Goal: Information Seeking & Learning: Learn about a topic

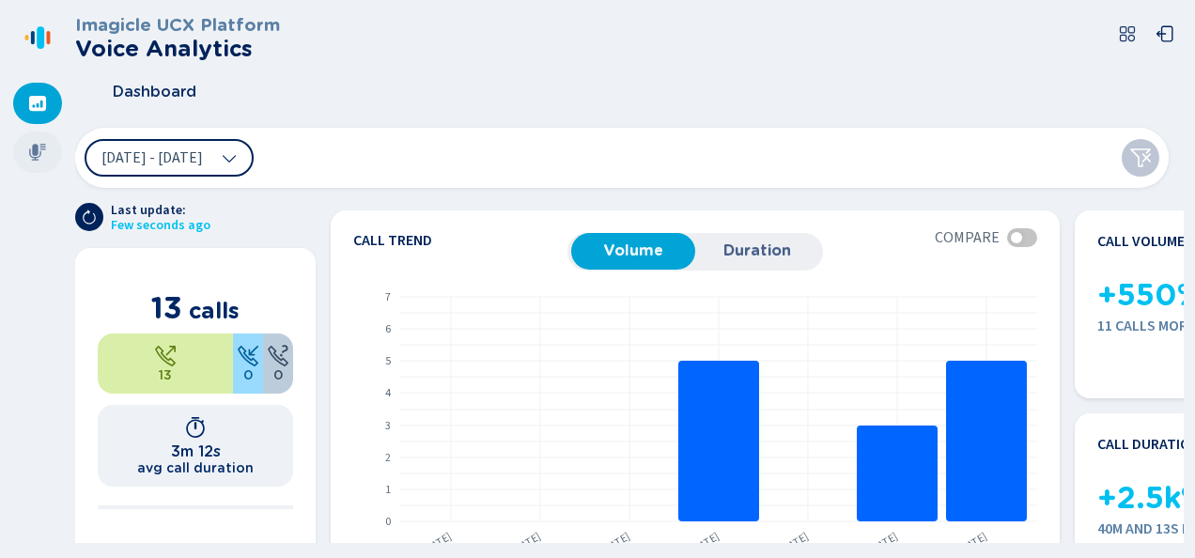
click at [50, 159] on div at bounding box center [37, 152] width 49 height 41
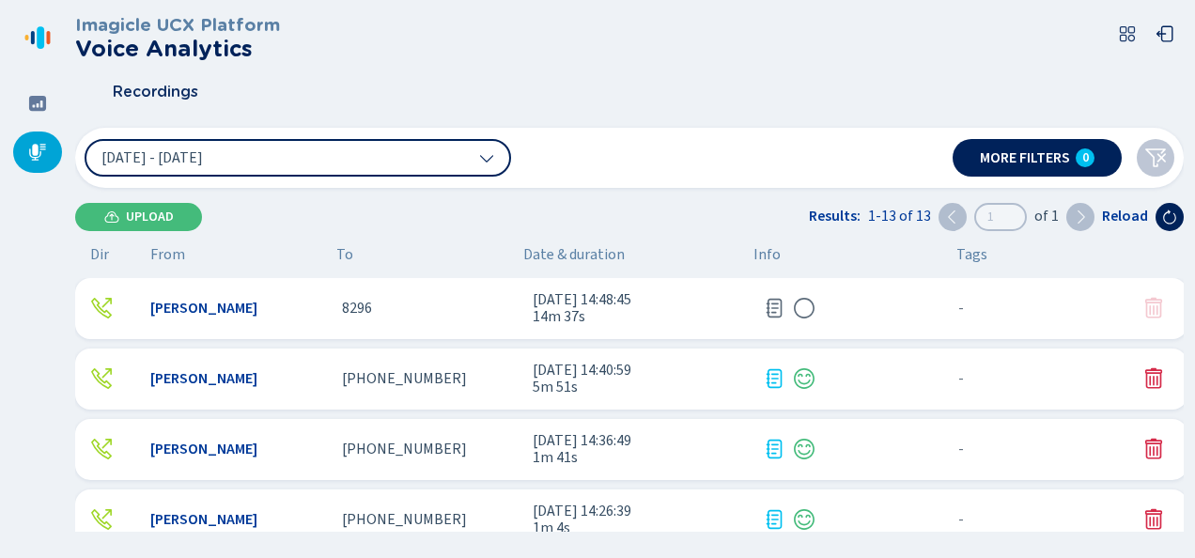
click at [397, 313] on div "8296" at bounding box center [430, 308] width 177 height 17
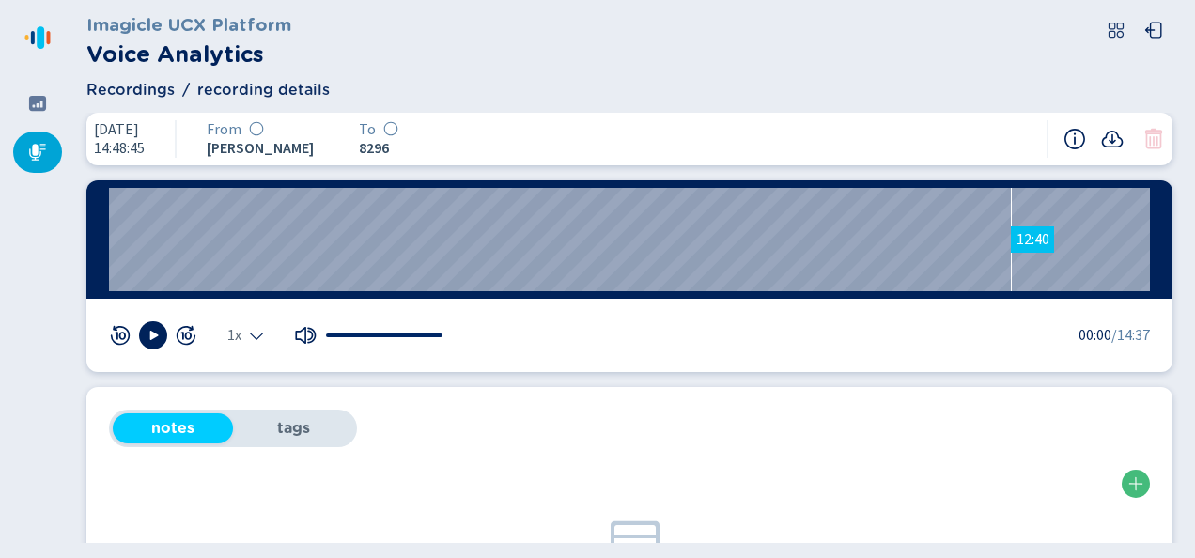
click at [1011, 216] on wave "12:40" at bounding box center [629, 239] width 1041 height 103
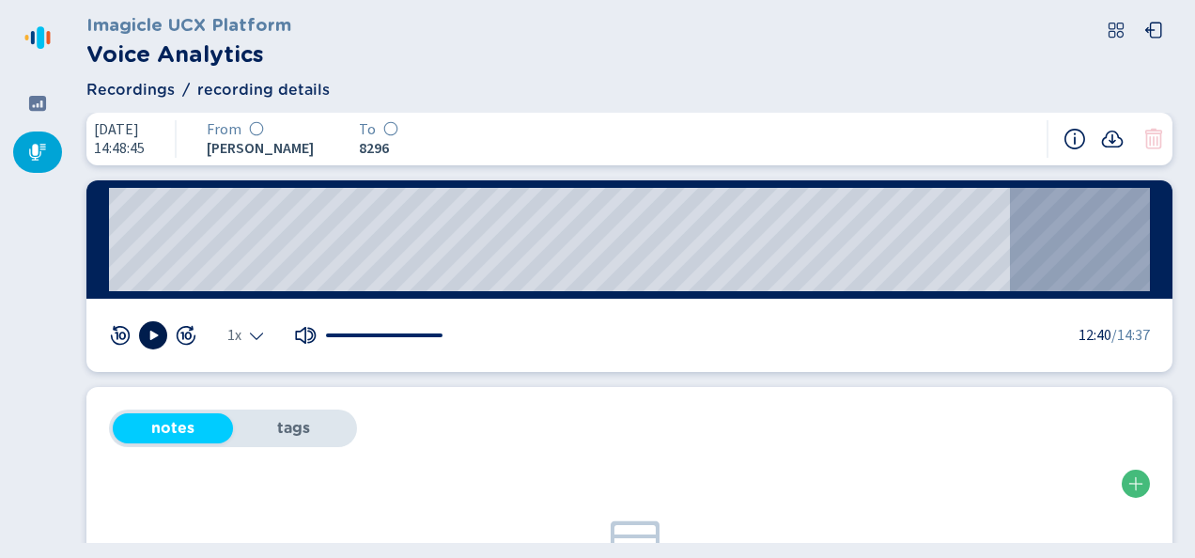
click at [147, 331] on icon at bounding box center [153, 335] width 15 height 15
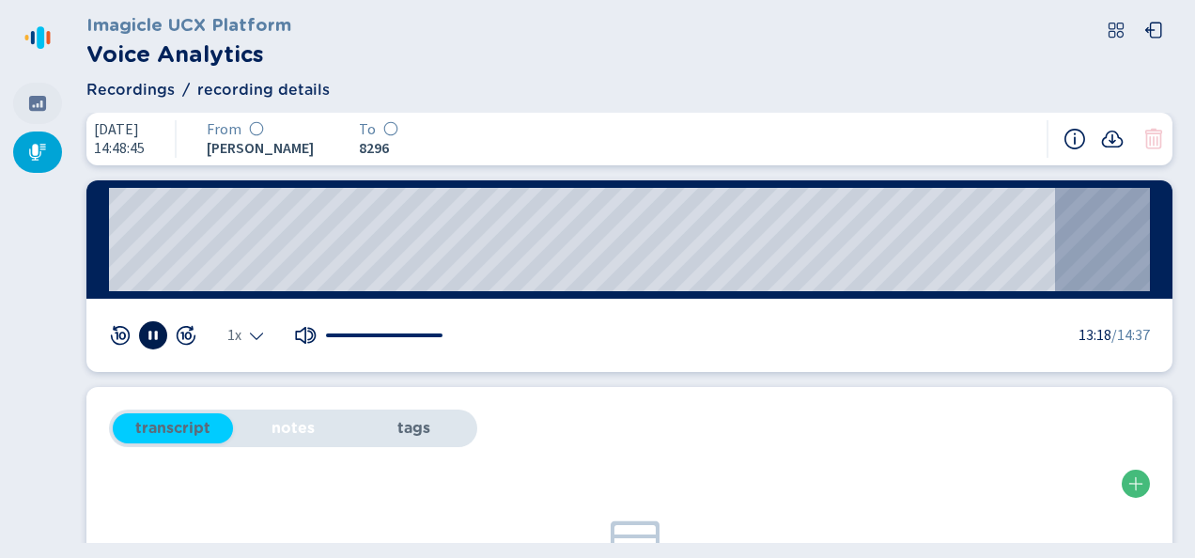
click at [41, 102] on icon at bounding box center [37, 103] width 19 height 19
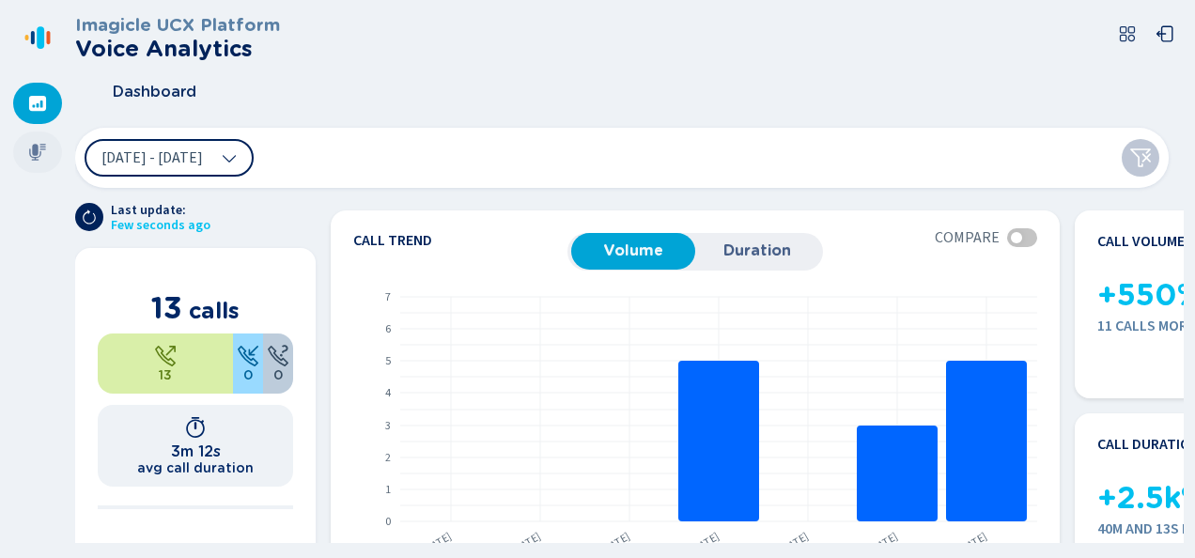
click at [51, 147] on div at bounding box center [37, 152] width 49 height 41
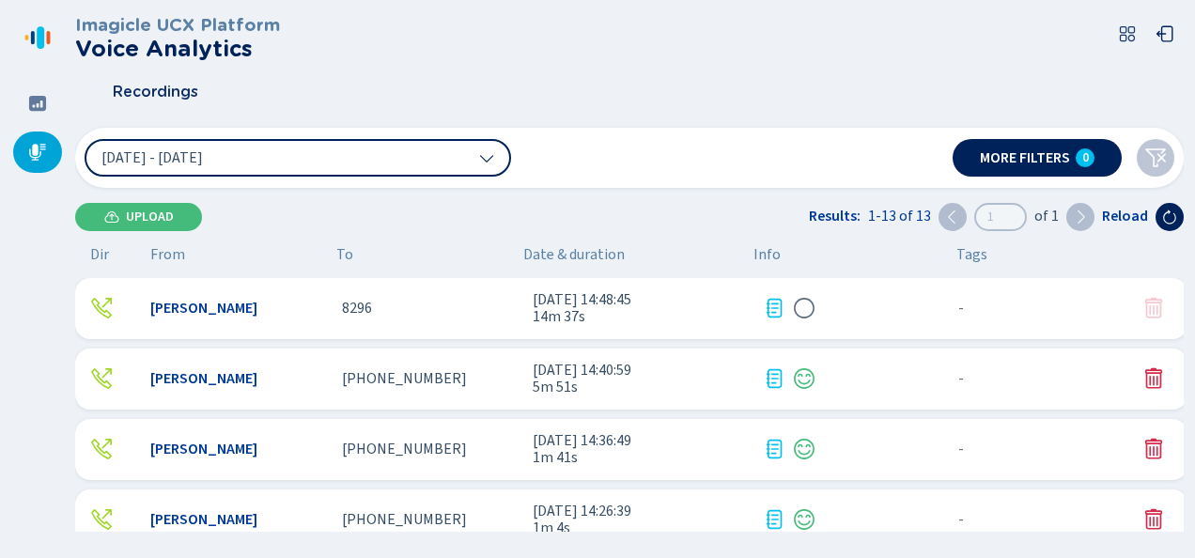
click at [309, 376] on div "[PERSON_NAME]" at bounding box center [238, 378] width 177 height 17
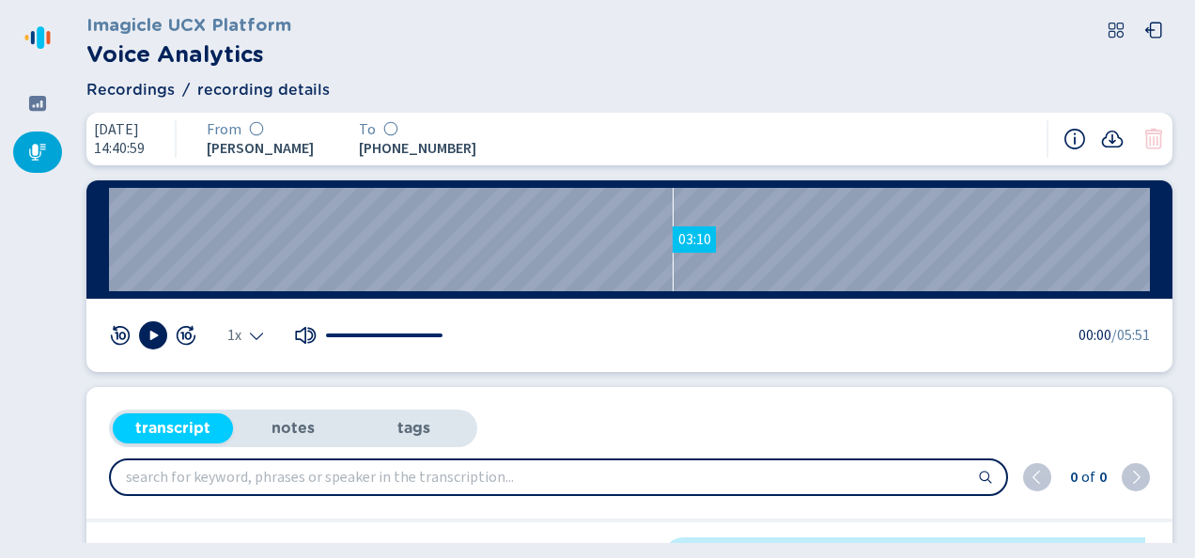
click at [673, 231] on wave "03:10" at bounding box center [629, 239] width 1041 height 103
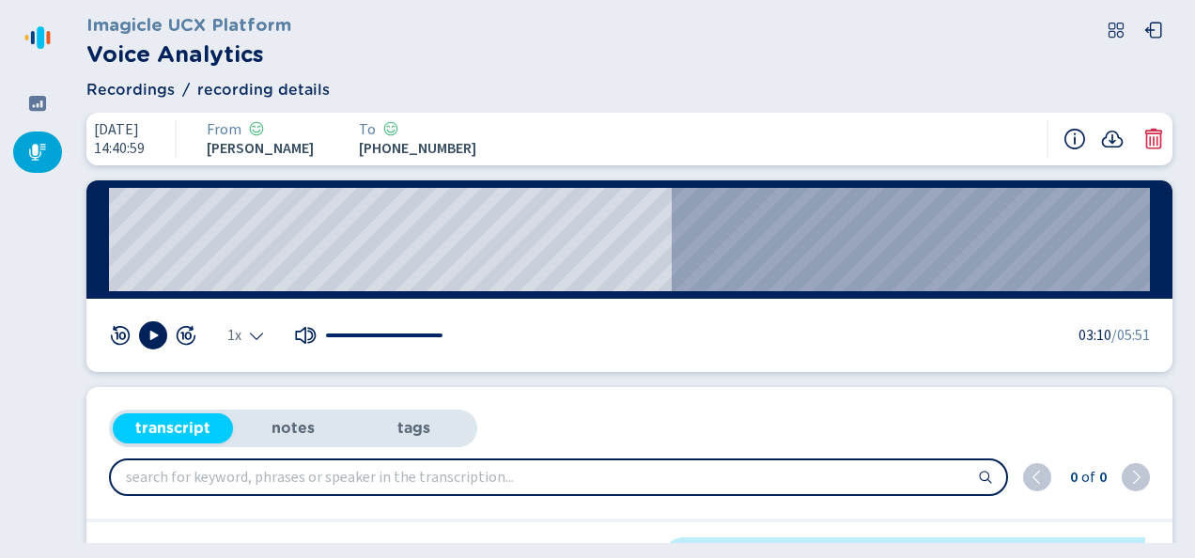
click at [167, 337] on div at bounding box center [153, 335] width 88 height 28
click at [166, 337] on button at bounding box center [153, 335] width 28 height 28
click at [599, 257] on wave "02:45" at bounding box center [629, 239] width 1041 height 103
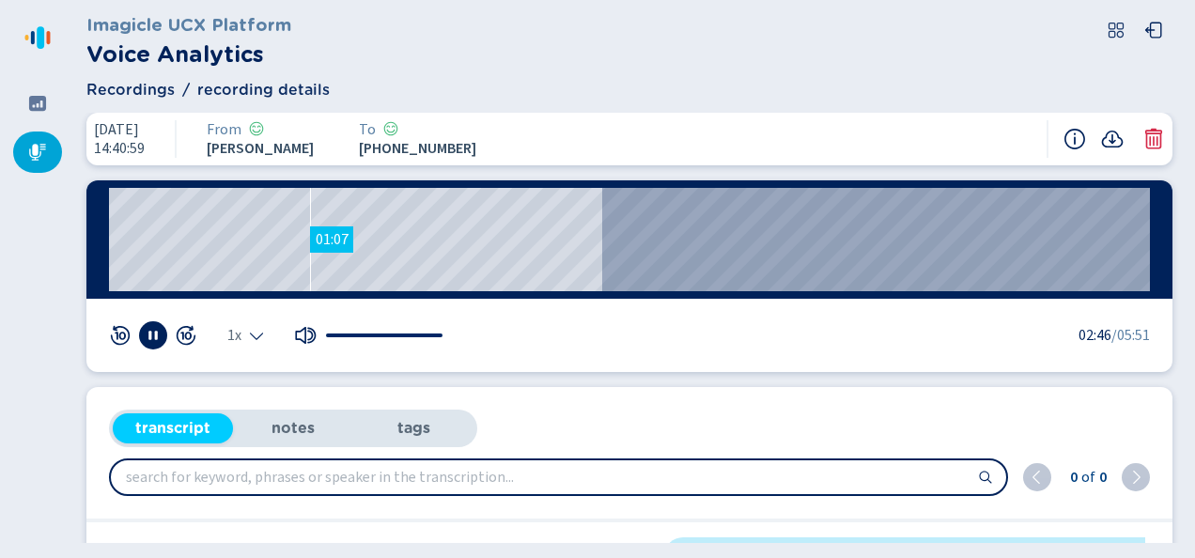
click at [310, 256] on wave "01:07" at bounding box center [629, 239] width 1041 height 103
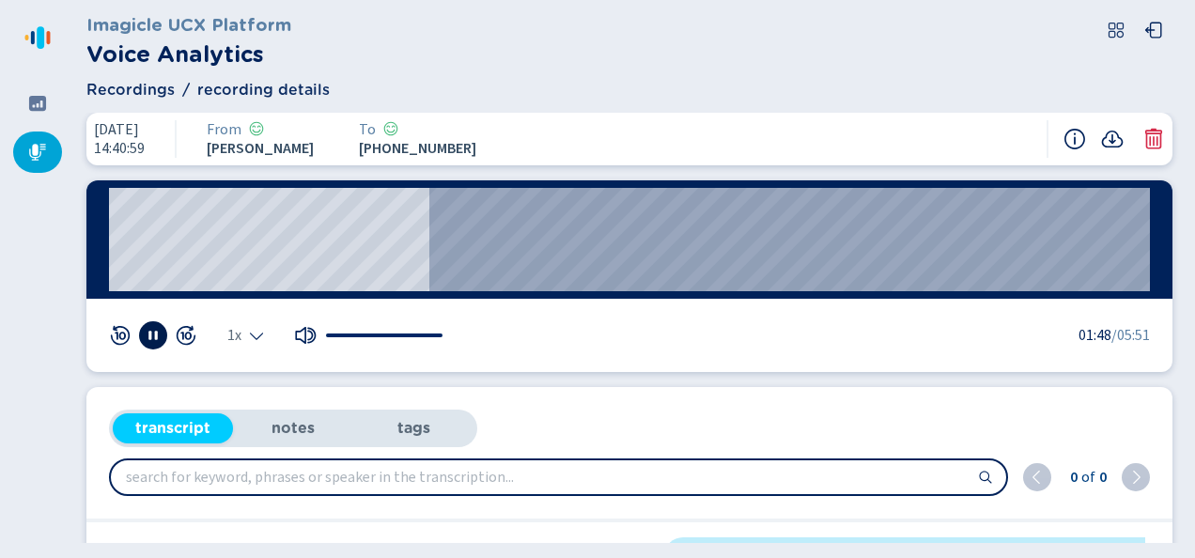
click at [158, 334] on icon at bounding box center [153, 335] width 15 height 15
click at [461, 49] on div "Imagicle UCX Platform Voice Analytics" at bounding box center [629, 41] width 1086 height 60
click at [1003, 426] on div "transcript notes tags 0 of 0 [PHONE_NUMBER]:11 Thank you for calling my fastene…" at bounding box center [629, 493] width 1086 height 212
click at [668, 72] on header "Imagicle UCX Platform Voice Analytics Recordings recording details" at bounding box center [629, 56] width 1086 height 90
drag, startPoint x: 414, startPoint y: 128, endPoint x: 389, endPoint y: 127, distance: 25.4
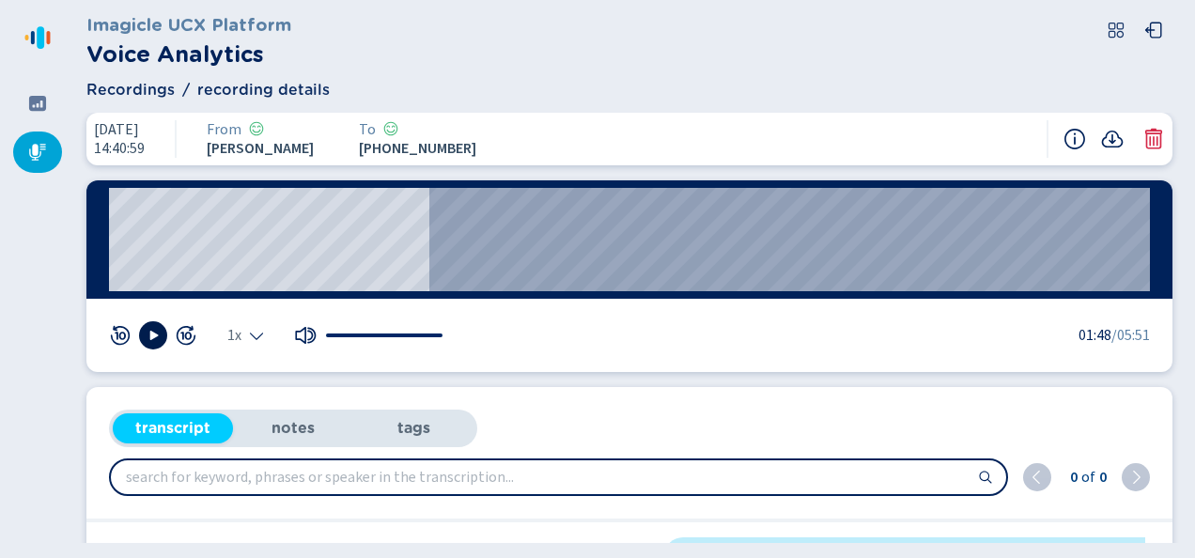
click at [389, 127] on div "To" at bounding box center [417, 129] width 117 height 17
